Goal: Transaction & Acquisition: Purchase product/service

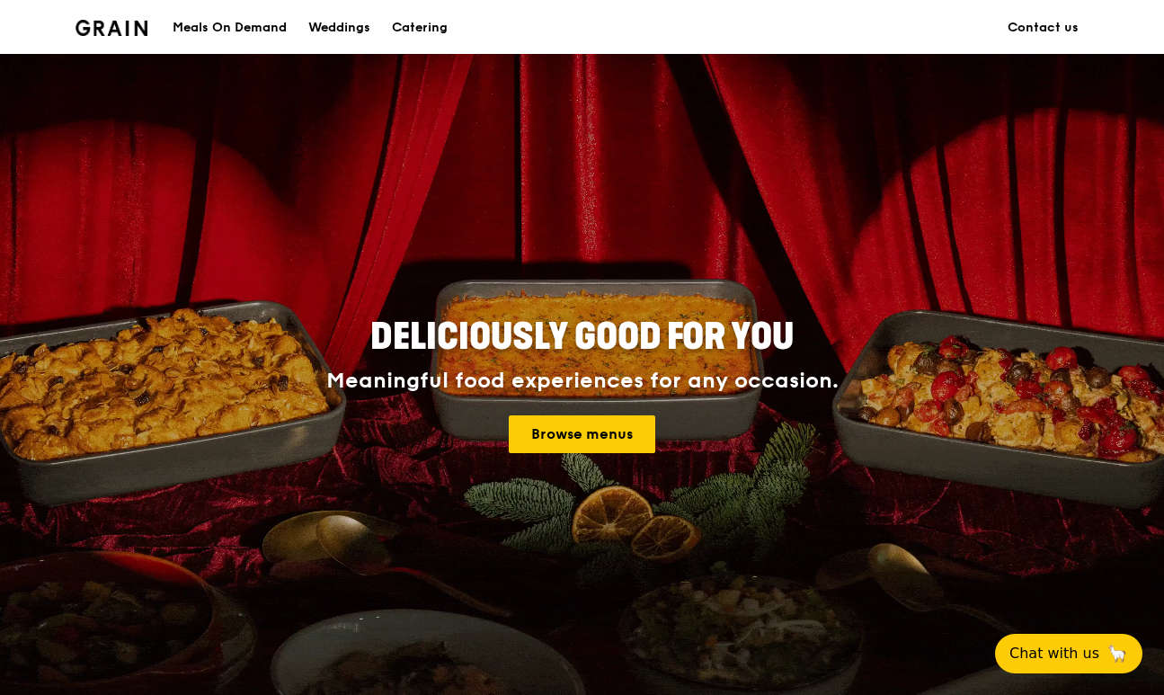
scroll to position [1, 0]
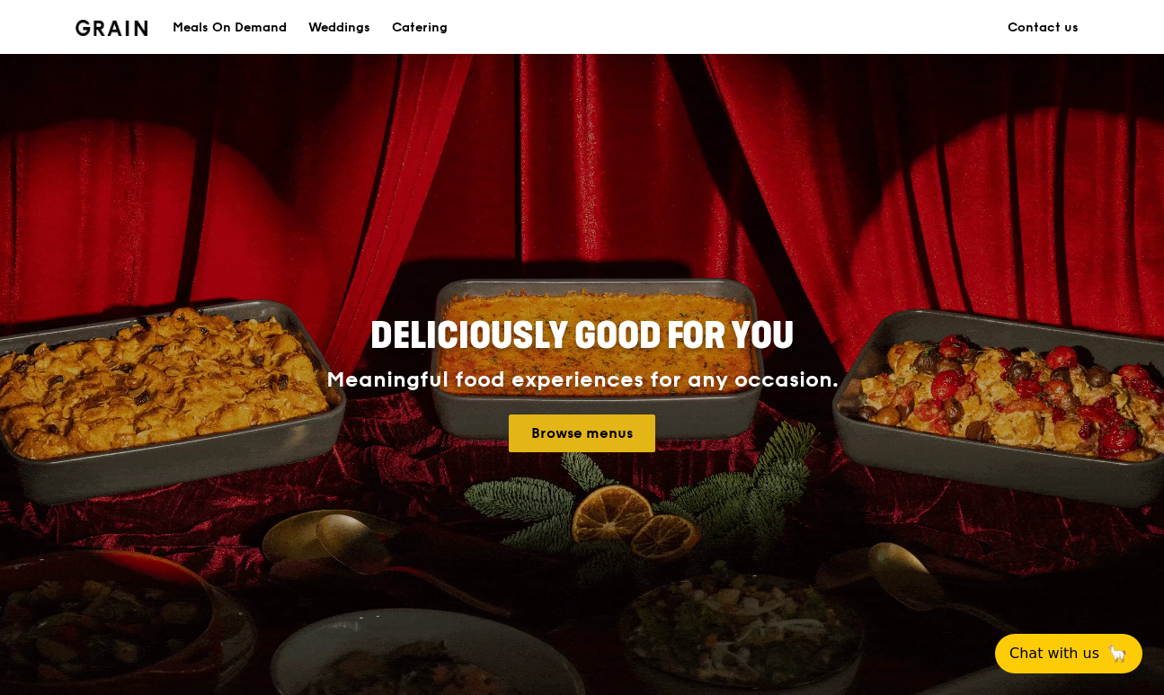
click at [609, 422] on link "Browse menus" at bounding box center [582, 433] width 147 height 38
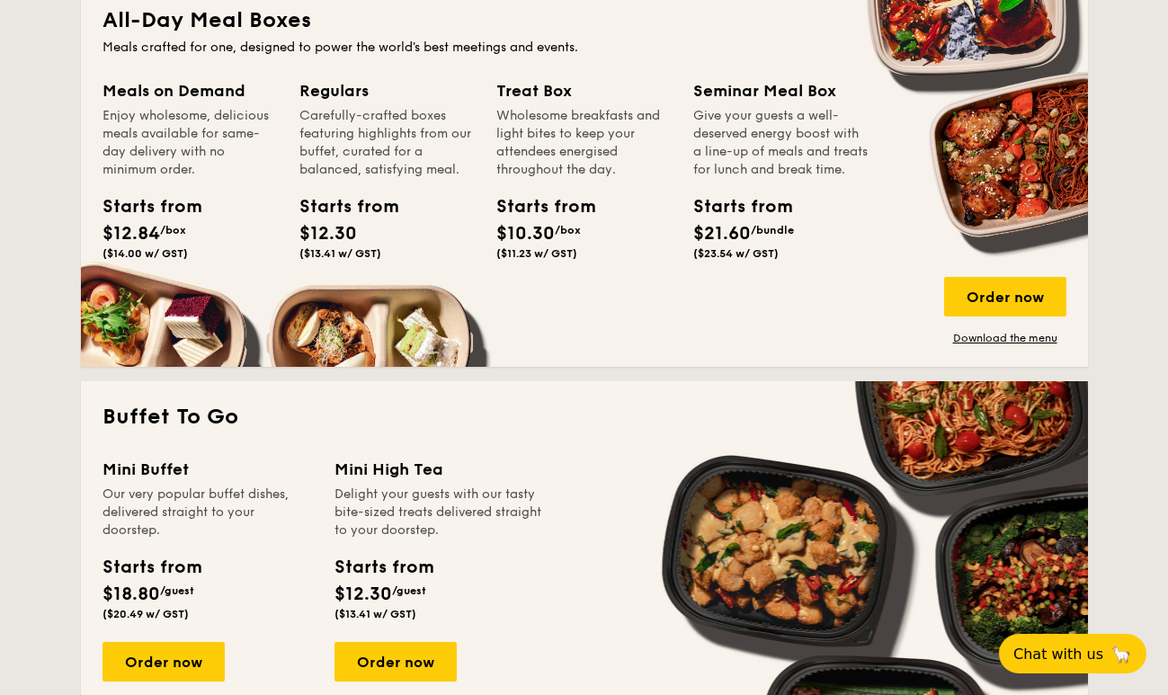
scroll to position [1244, 0]
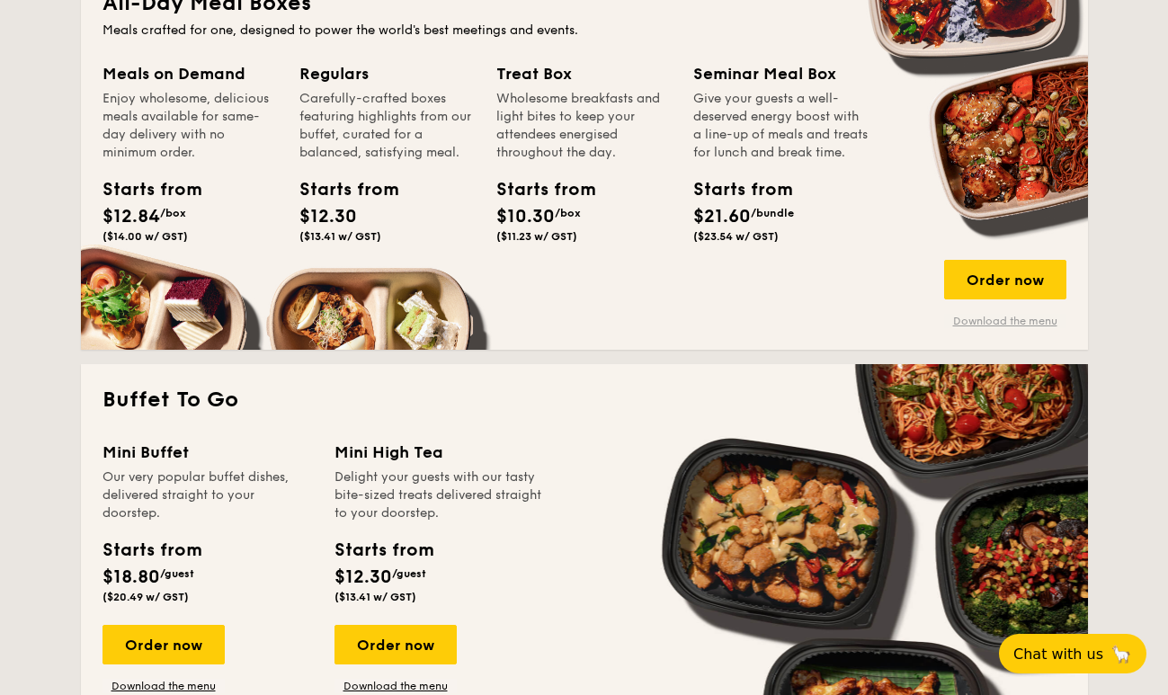
click at [995, 322] on link "Download the menu" at bounding box center [1005, 321] width 122 height 14
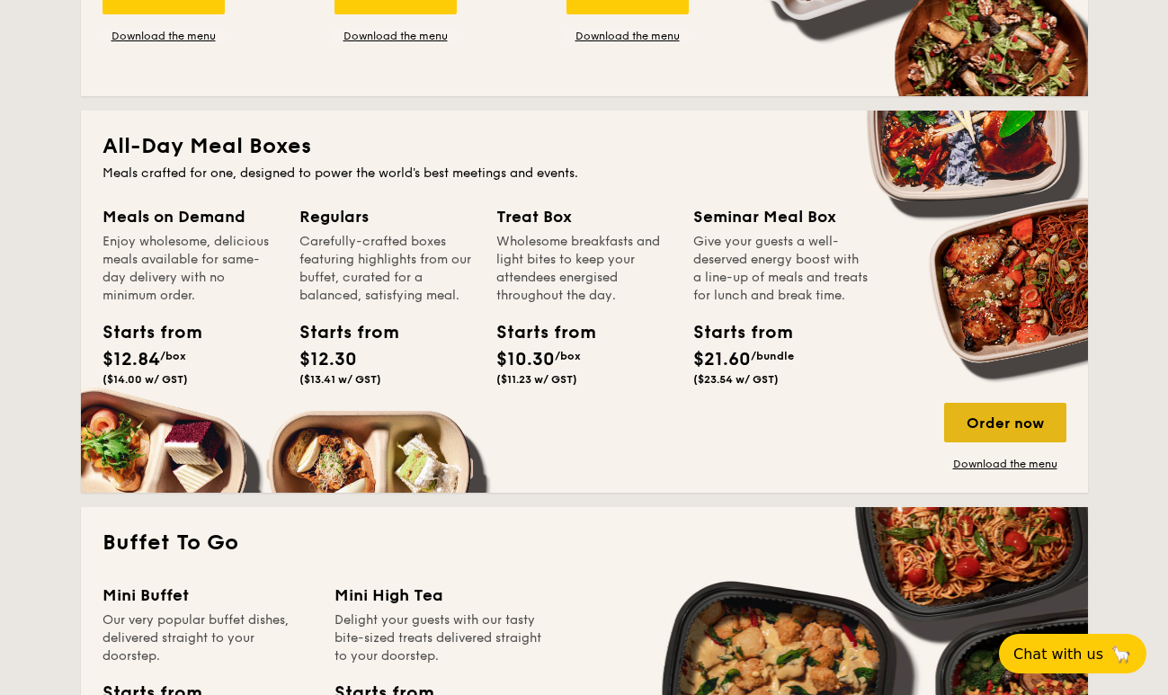
click at [973, 416] on div "Order now" at bounding box center [1005, 423] width 122 height 40
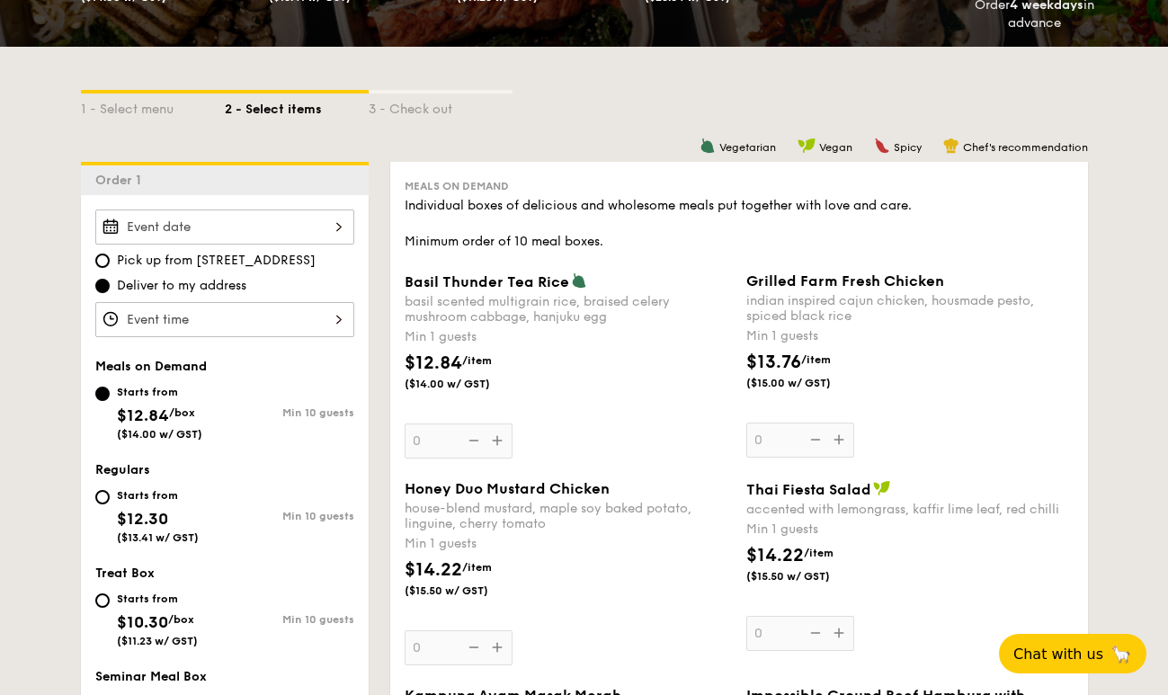
scroll to position [276, 0]
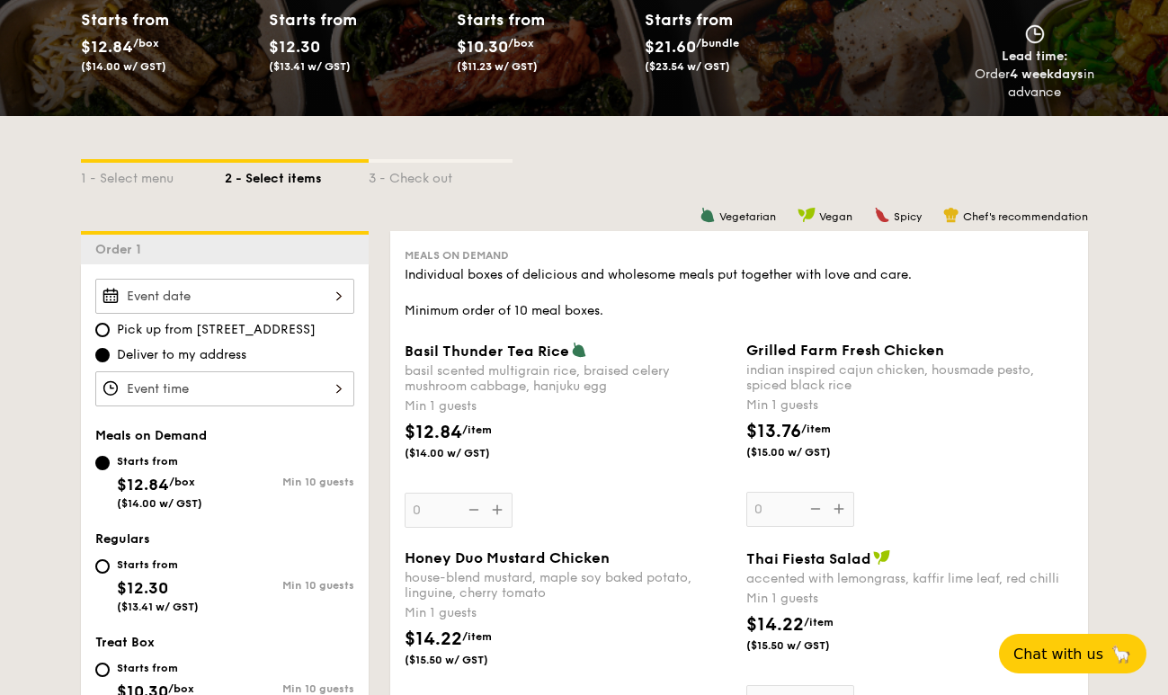
click at [246, 296] on div at bounding box center [224, 296] width 259 height 35
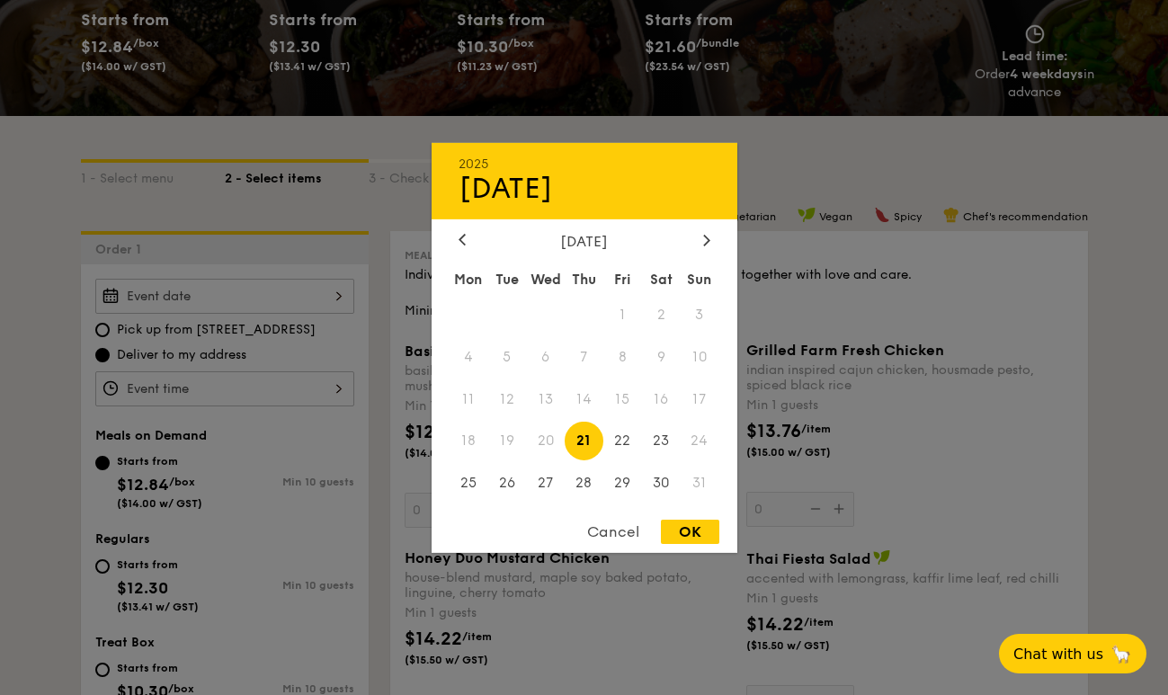
click at [333, 331] on div at bounding box center [584, 347] width 1168 height 695
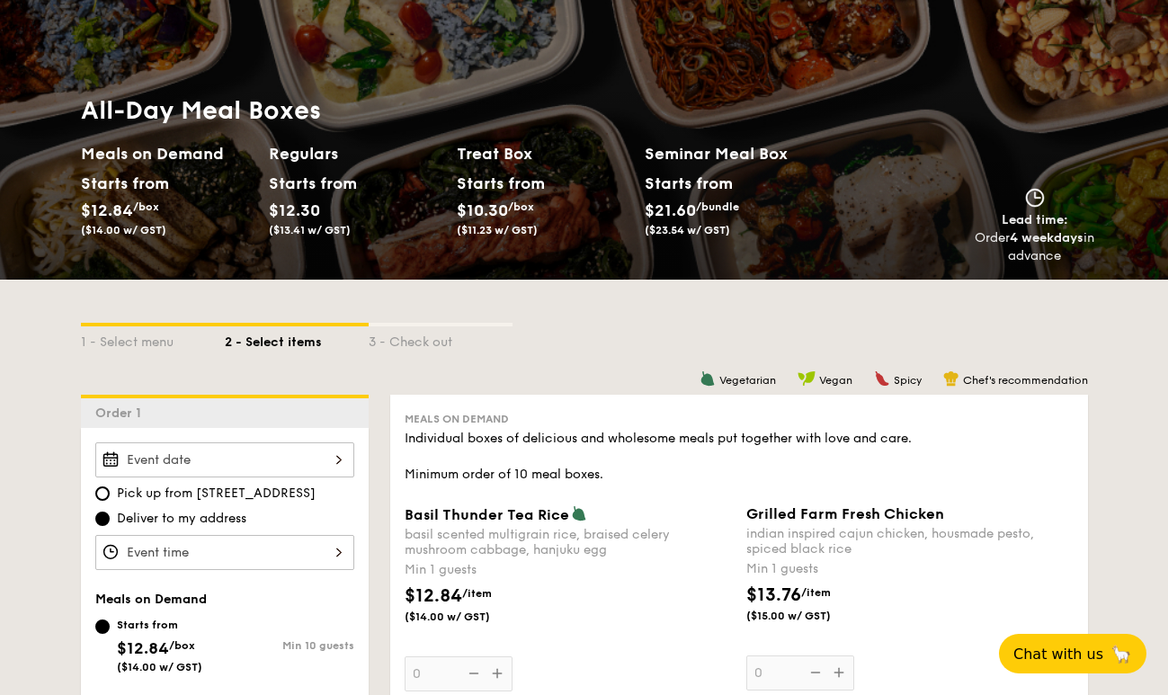
scroll to position [112, 0]
click at [238, 458] on div at bounding box center [224, 459] width 259 height 35
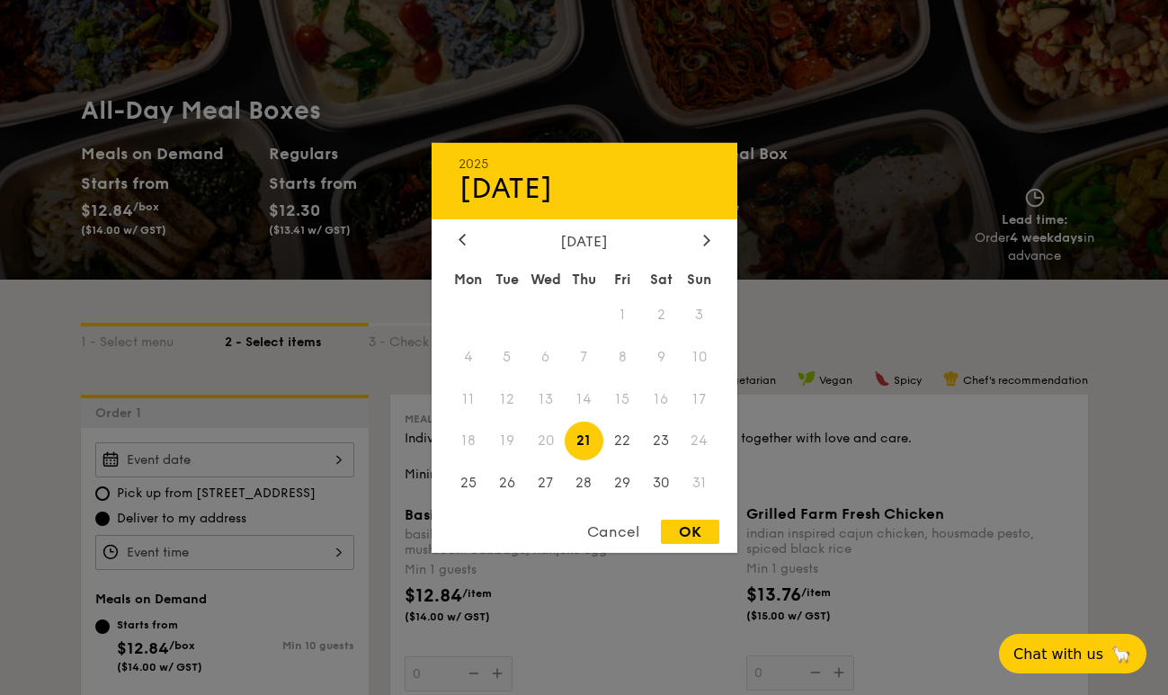
click at [236, 458] on div at bounding box center [584, 347] width 1168 height 695
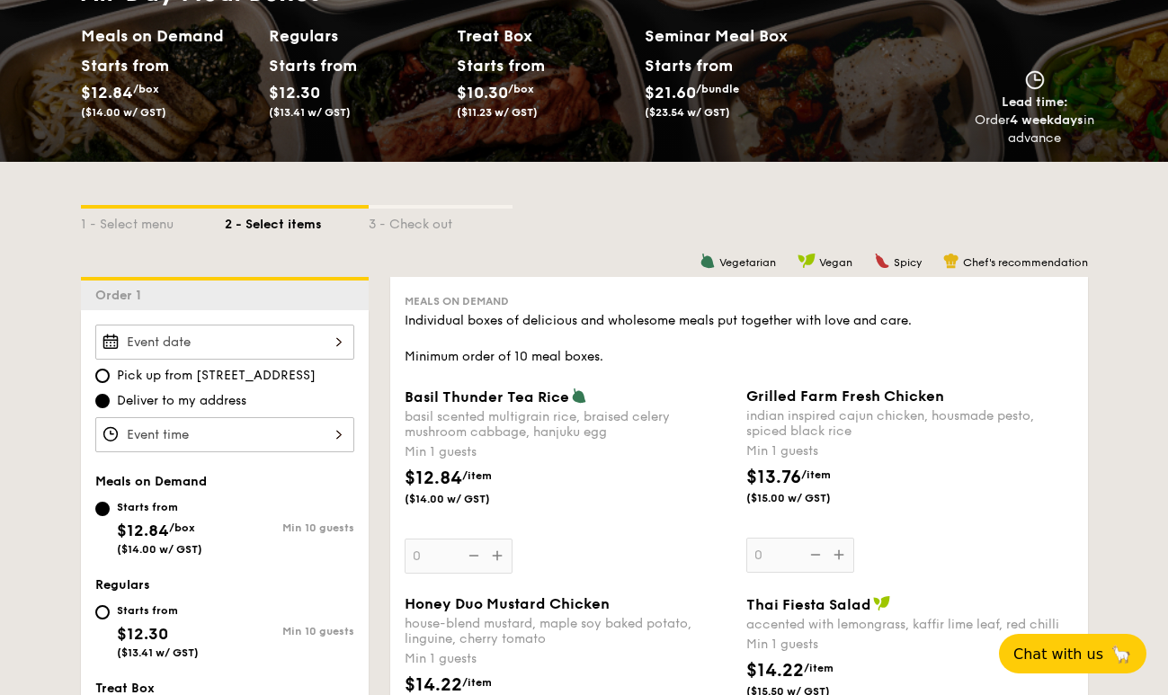
scroll to position [261, 0]
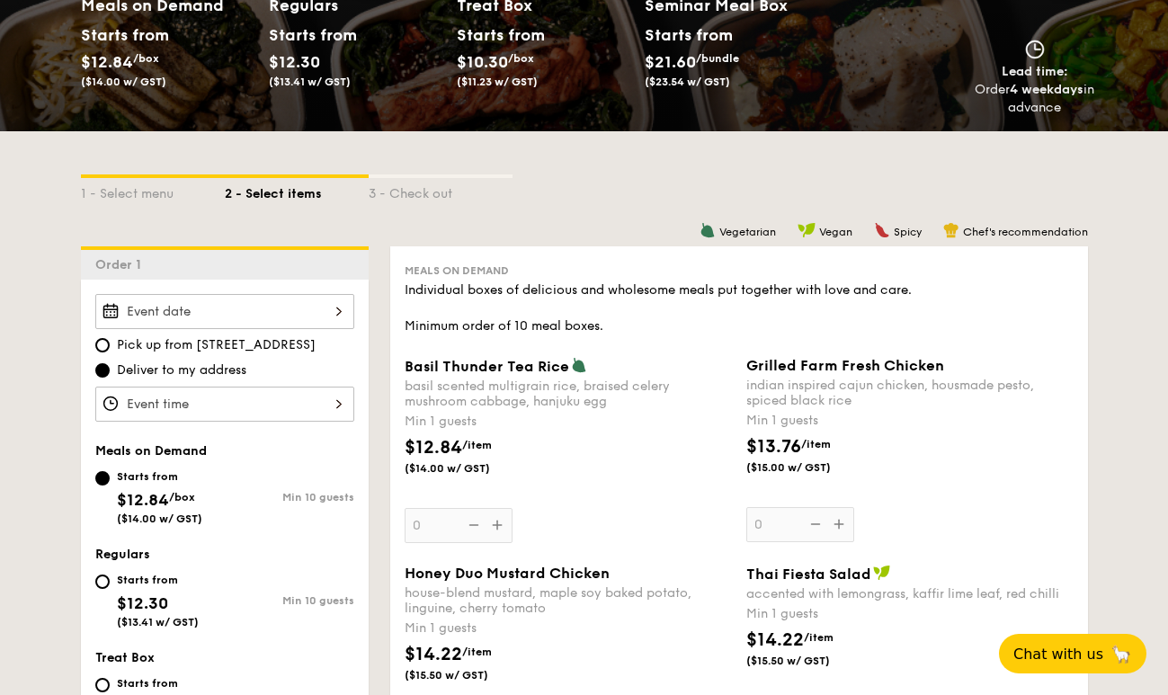
click at [1036, 69] on span "Lead time:" at bounding box center [1034, 71] width 67 height 15
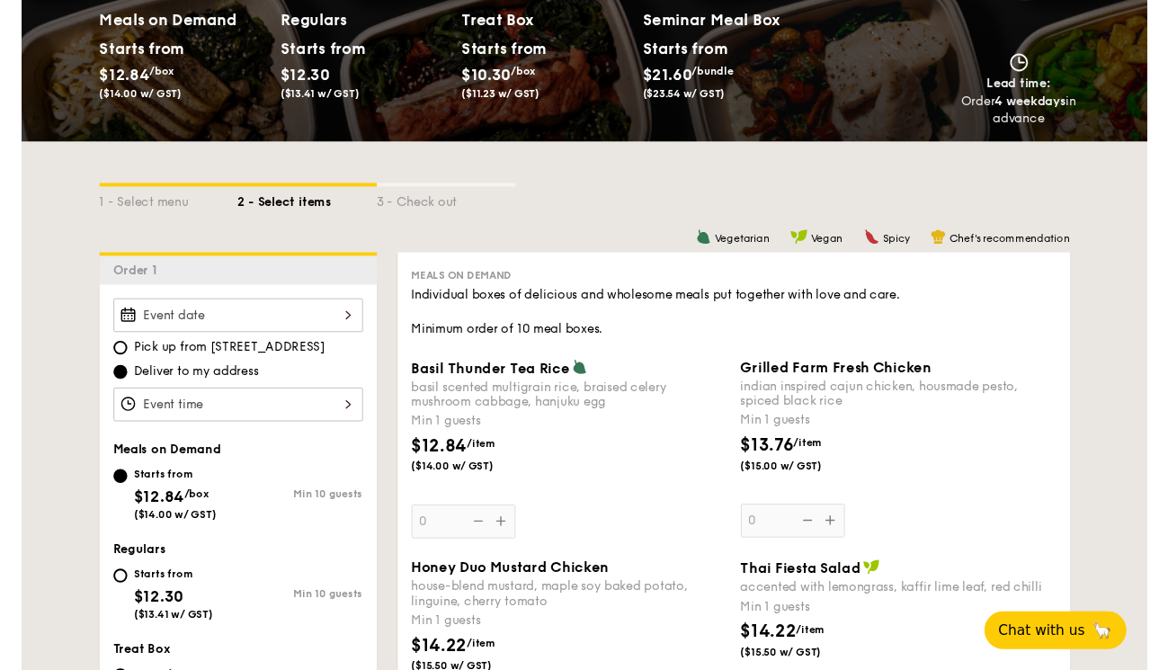
scroll to position [245, 0]
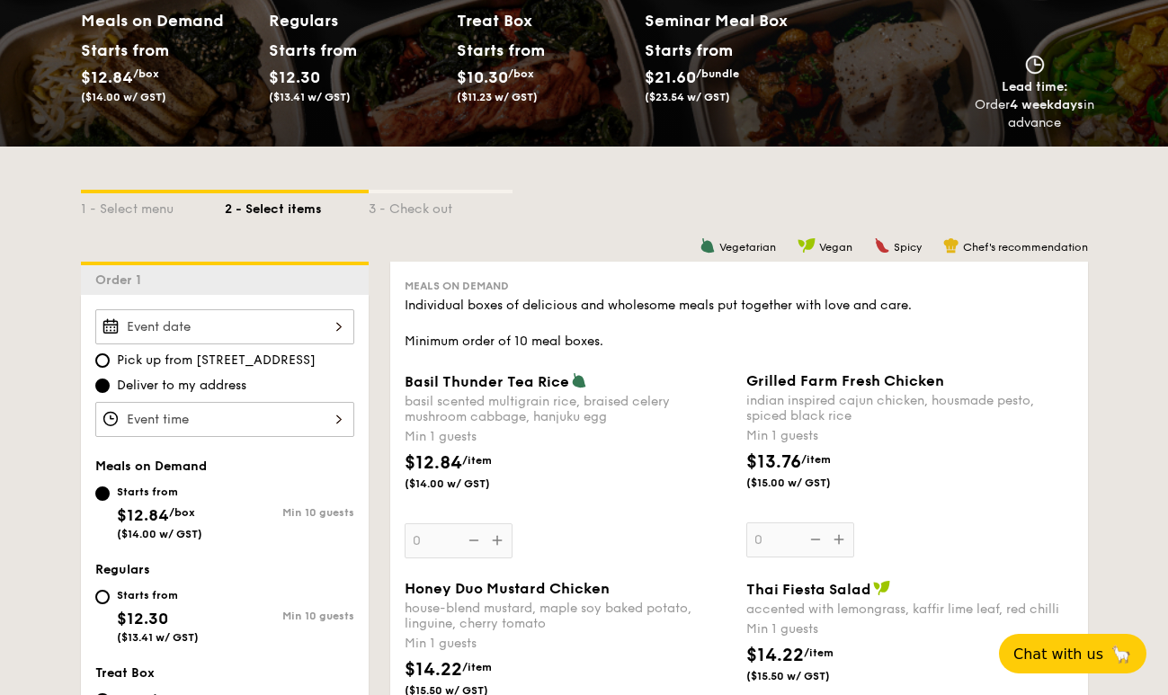
click at [147, 332] on div "2025 Aug 21 August 2025 Mon Tue Wed Thu Fri Sat Sun 1 2 3 4 5 6 7 8 9 10 11 12 …" at bounding box center [224, 326] width 259 height 35
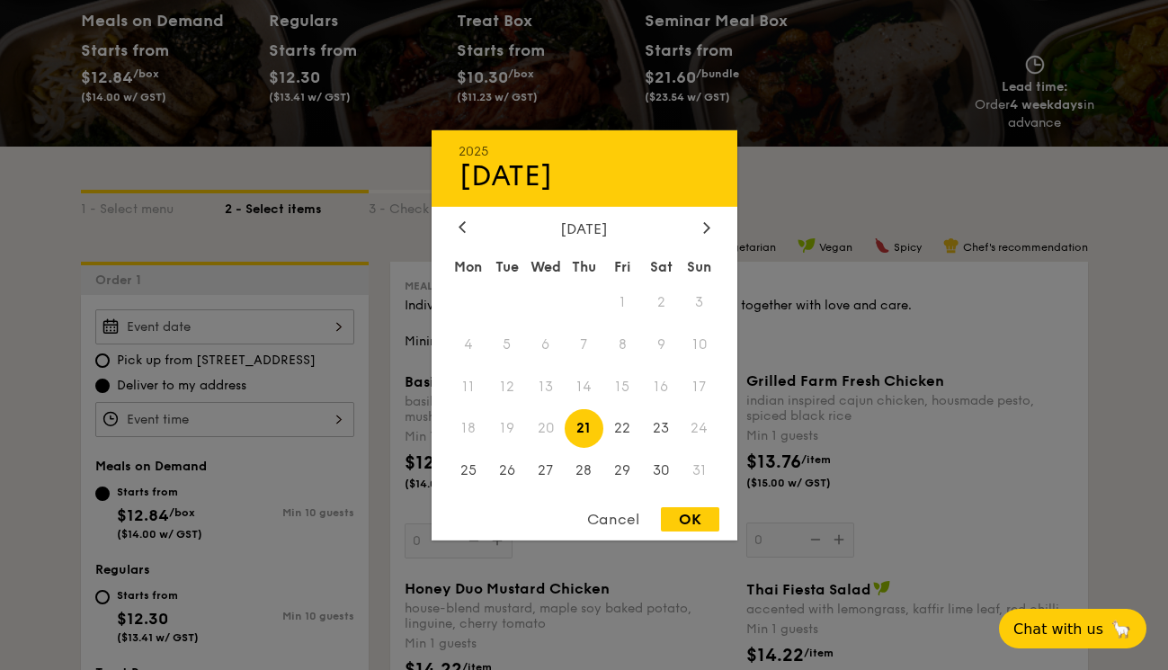
click at [593, 509] on div "Cancel" at bounding box center [613, 519] width 88 height 24
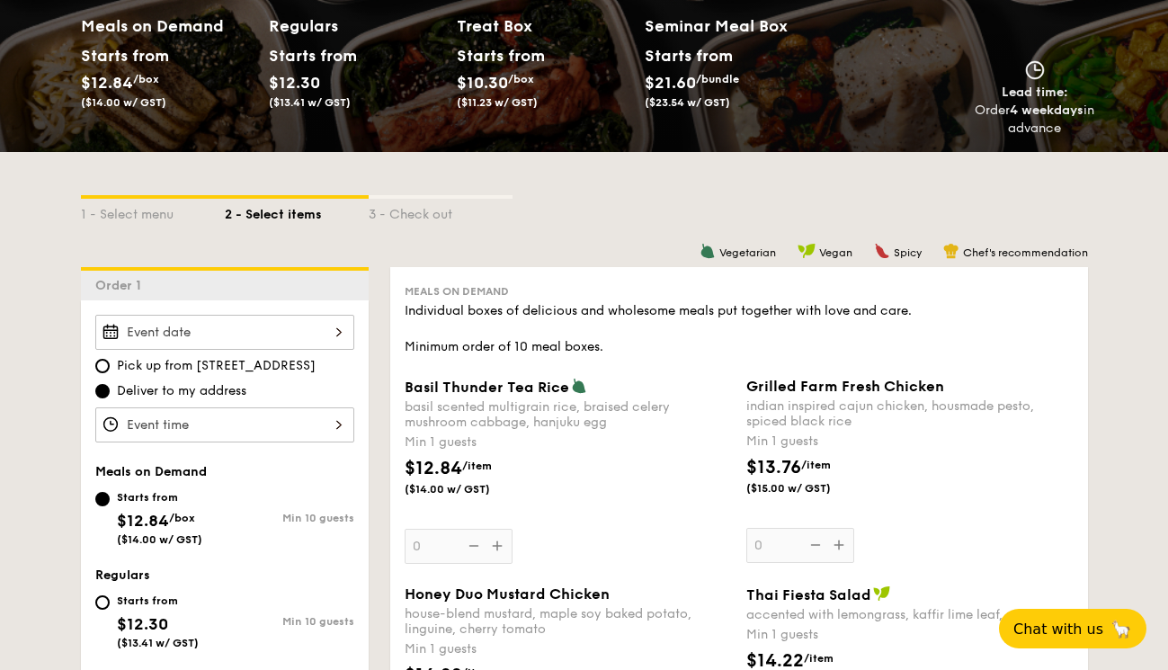
scroll to position [207, 0]
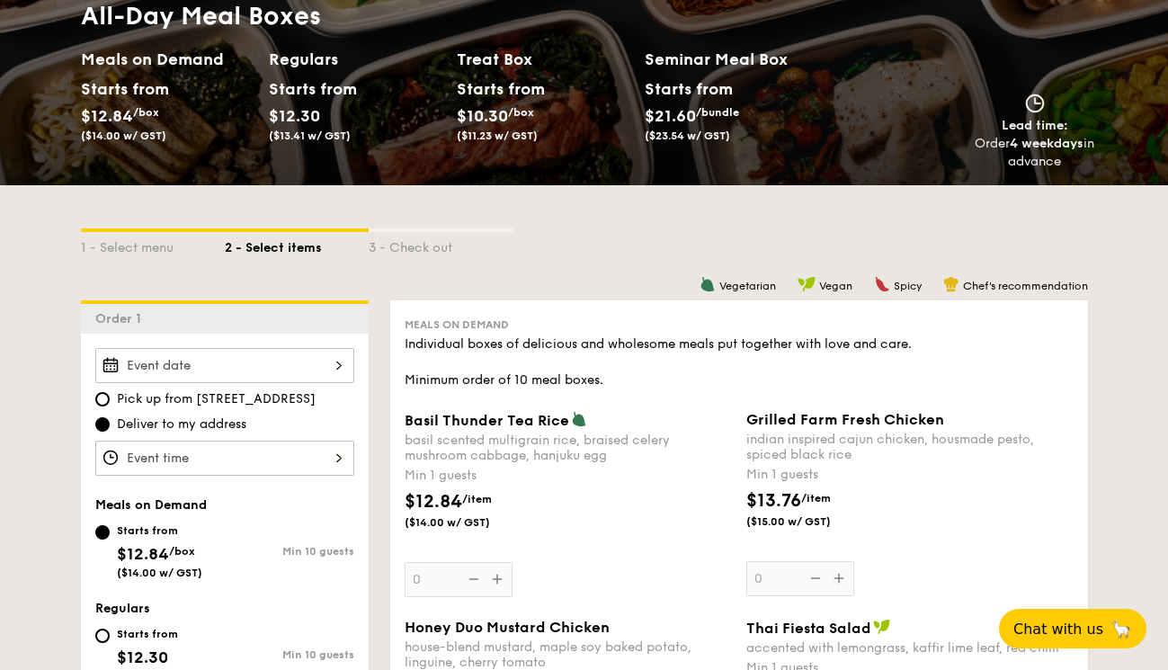
click at [1040, 280] on span "Chef's recommendation" at bounding box center [1025, 286] width 125 height 13
click at [1068, 281] on span "Chef's recommendation" at bounding box center [1025, 286] width 125 height 13
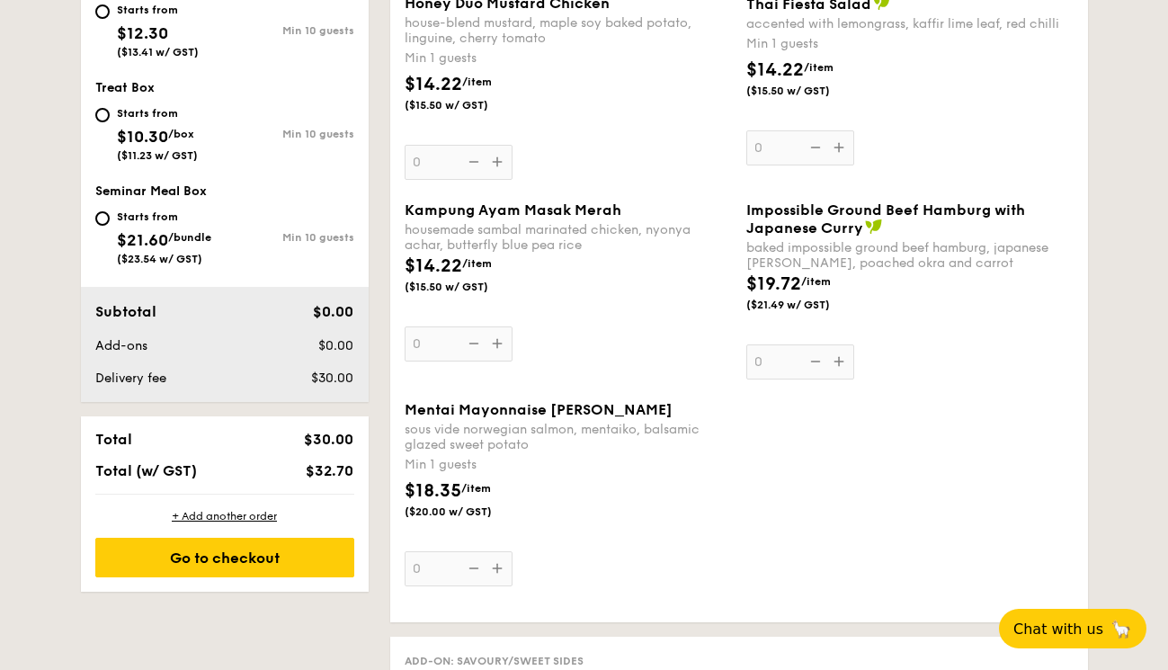
scroll to position [835, 0]
